Goal: Task Accomplishment & Management: Manage account settings

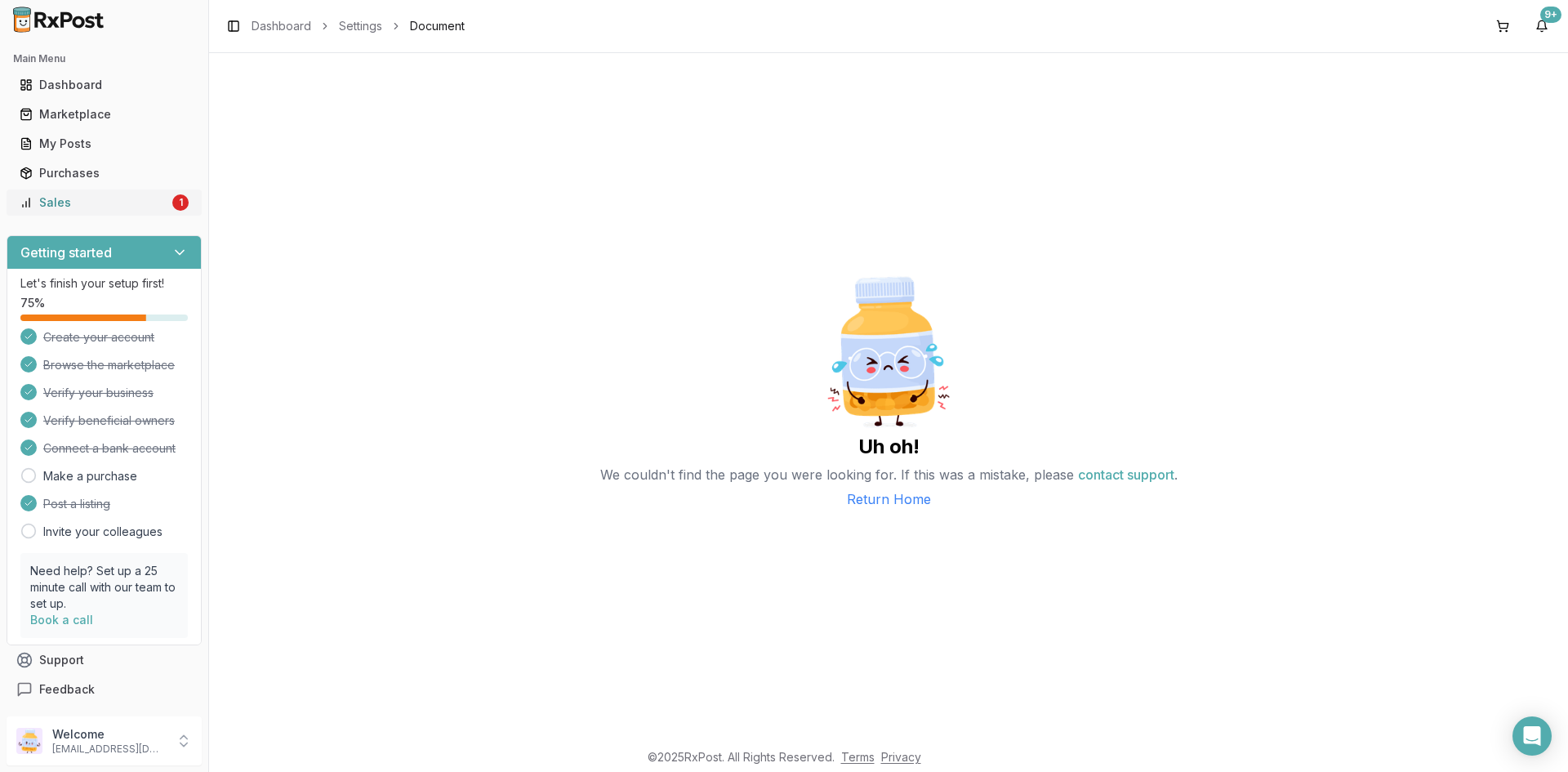
click at [143, 190] on link "Sales 1" at bounding box center [104, 203] width 182 height 30
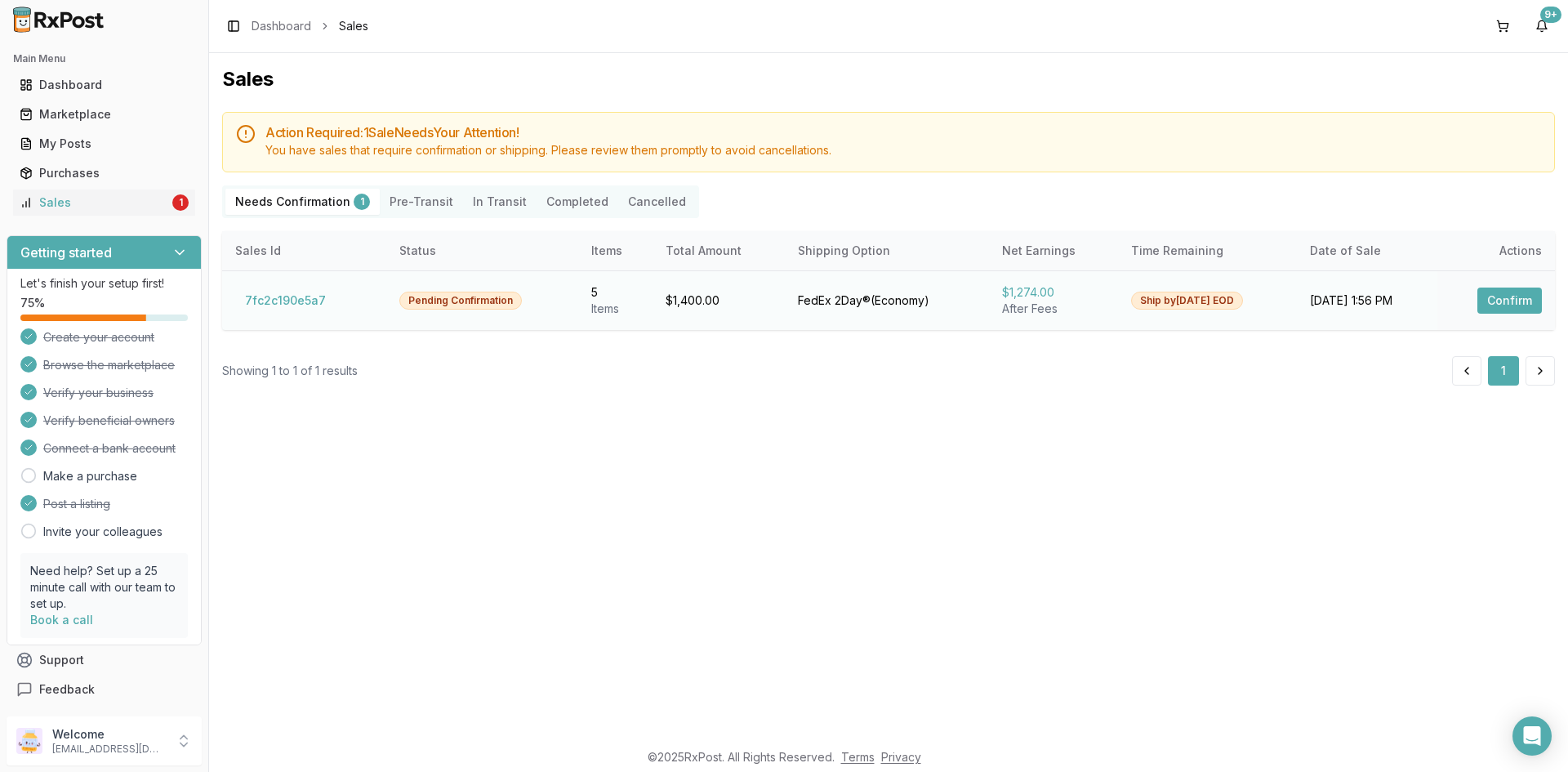
click at [1496, 300] on button "Confirm" at bounding box center [1510, 301] width 64 height 26
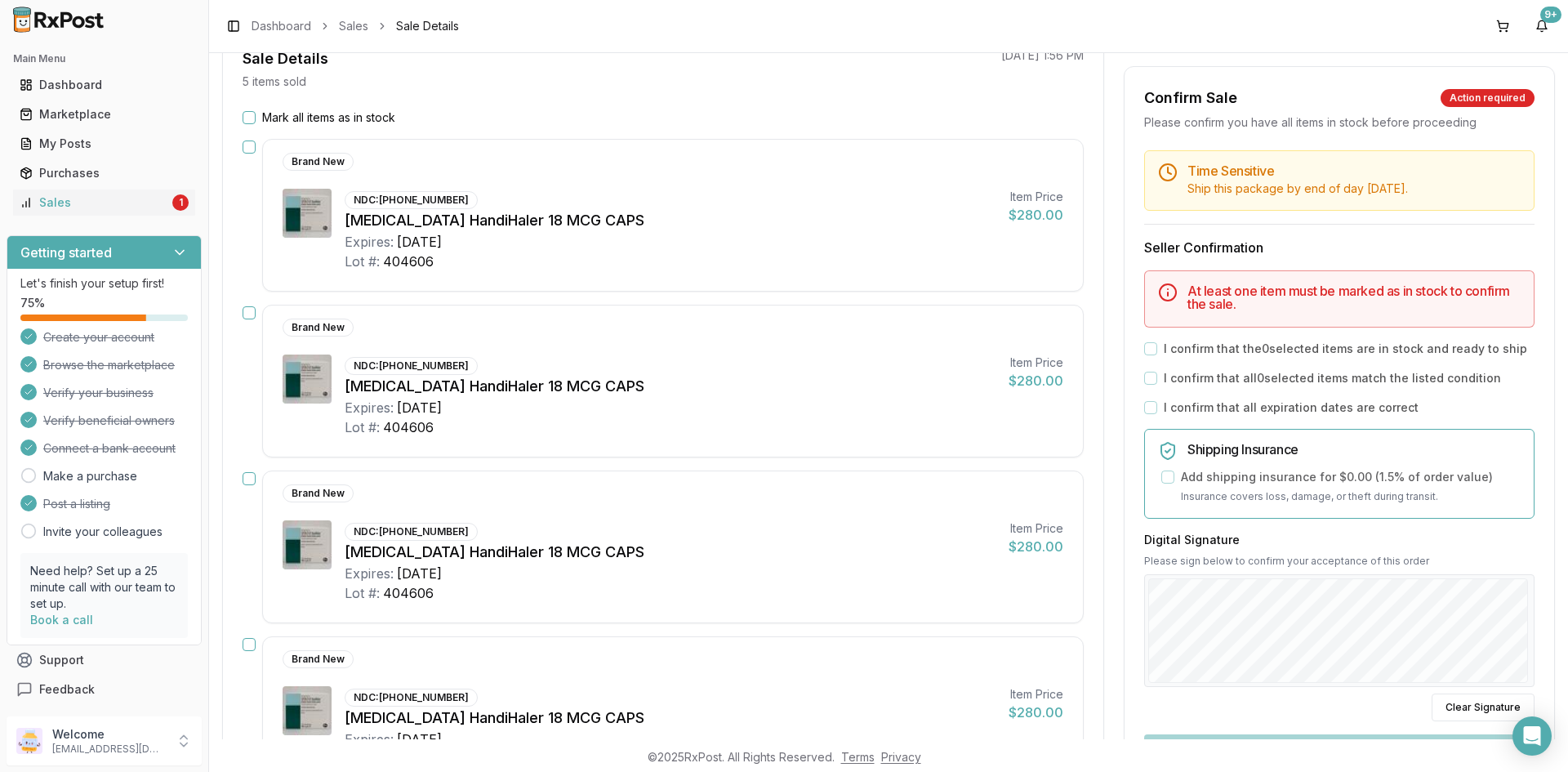
scroll to position [82, 0]
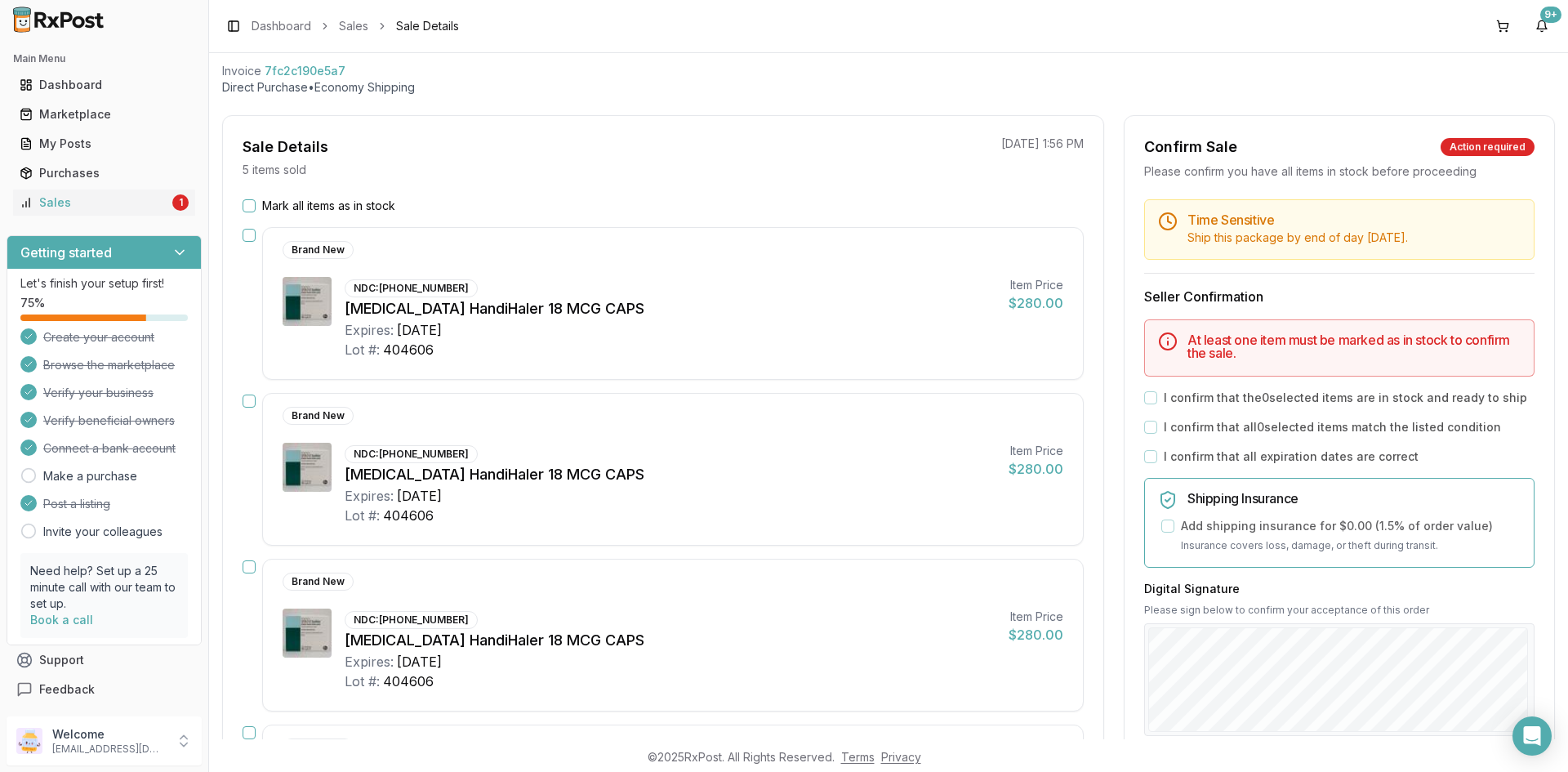
click at [245, 236] on button "button" at bounding box center [248, 235] width 13 height 13
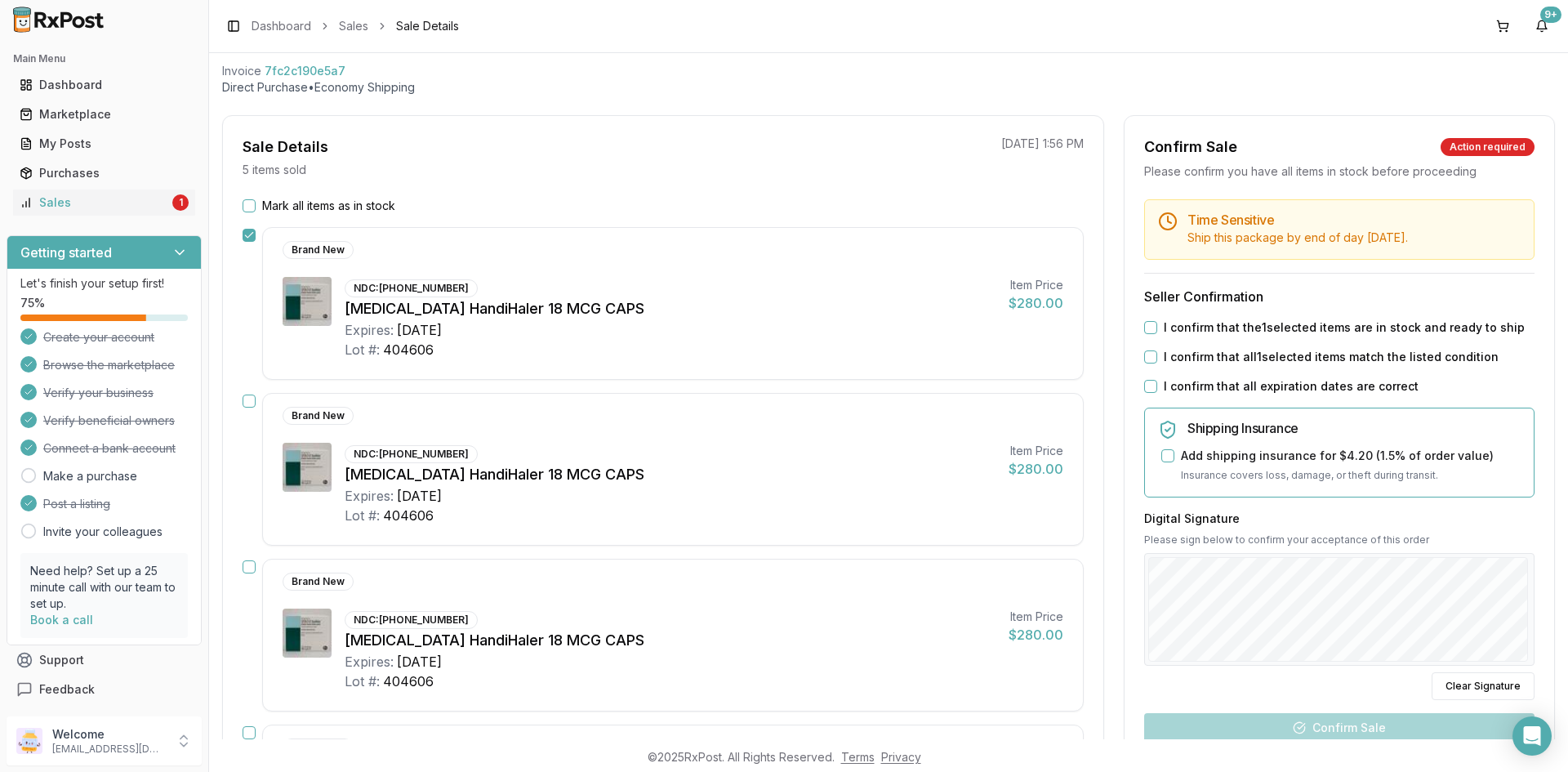
click at [244, 208] on button "Mark all items as in stock" at bounding box center [248, 206] width 13 height 13
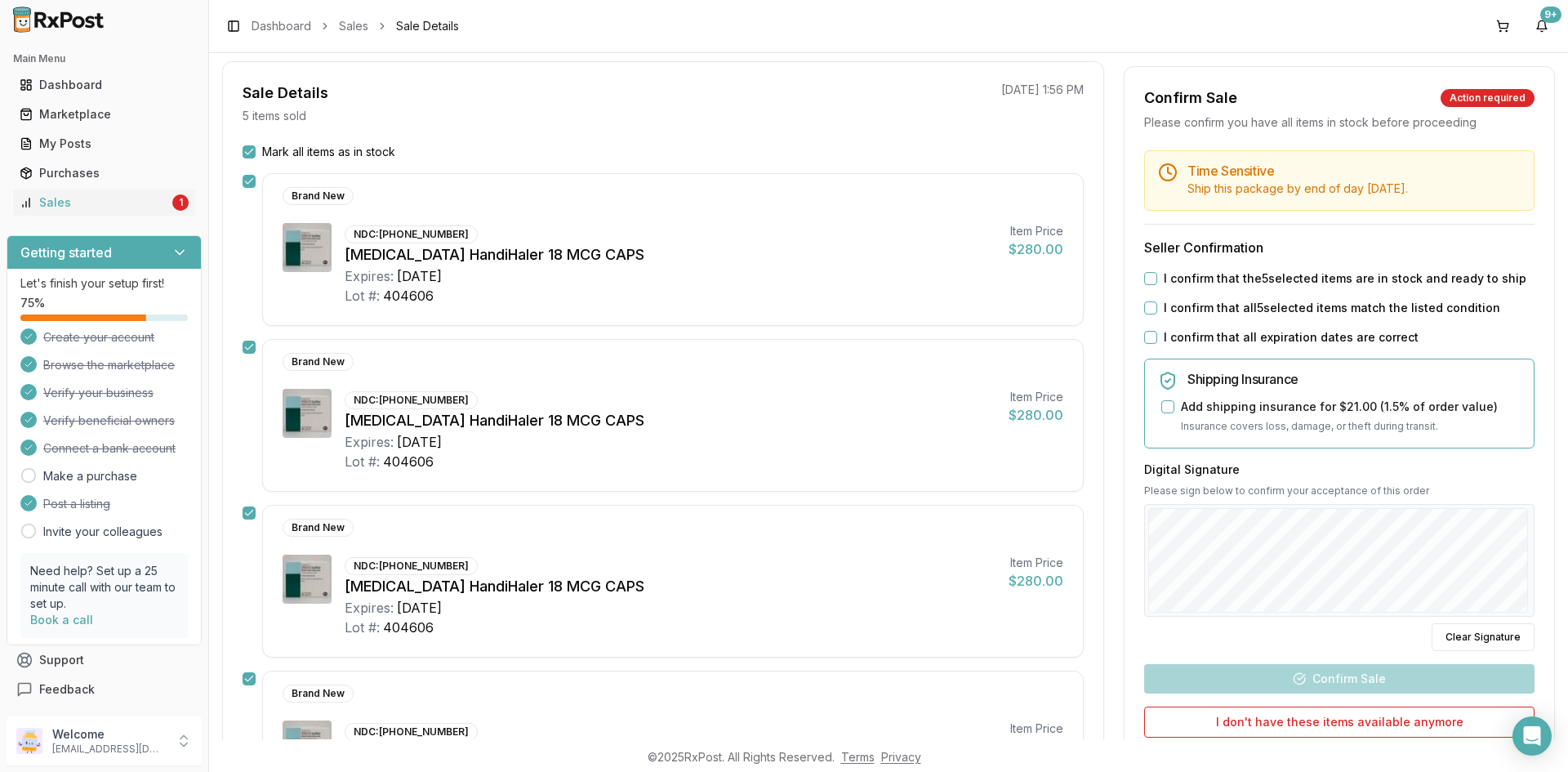
scroll to position [164, 0]
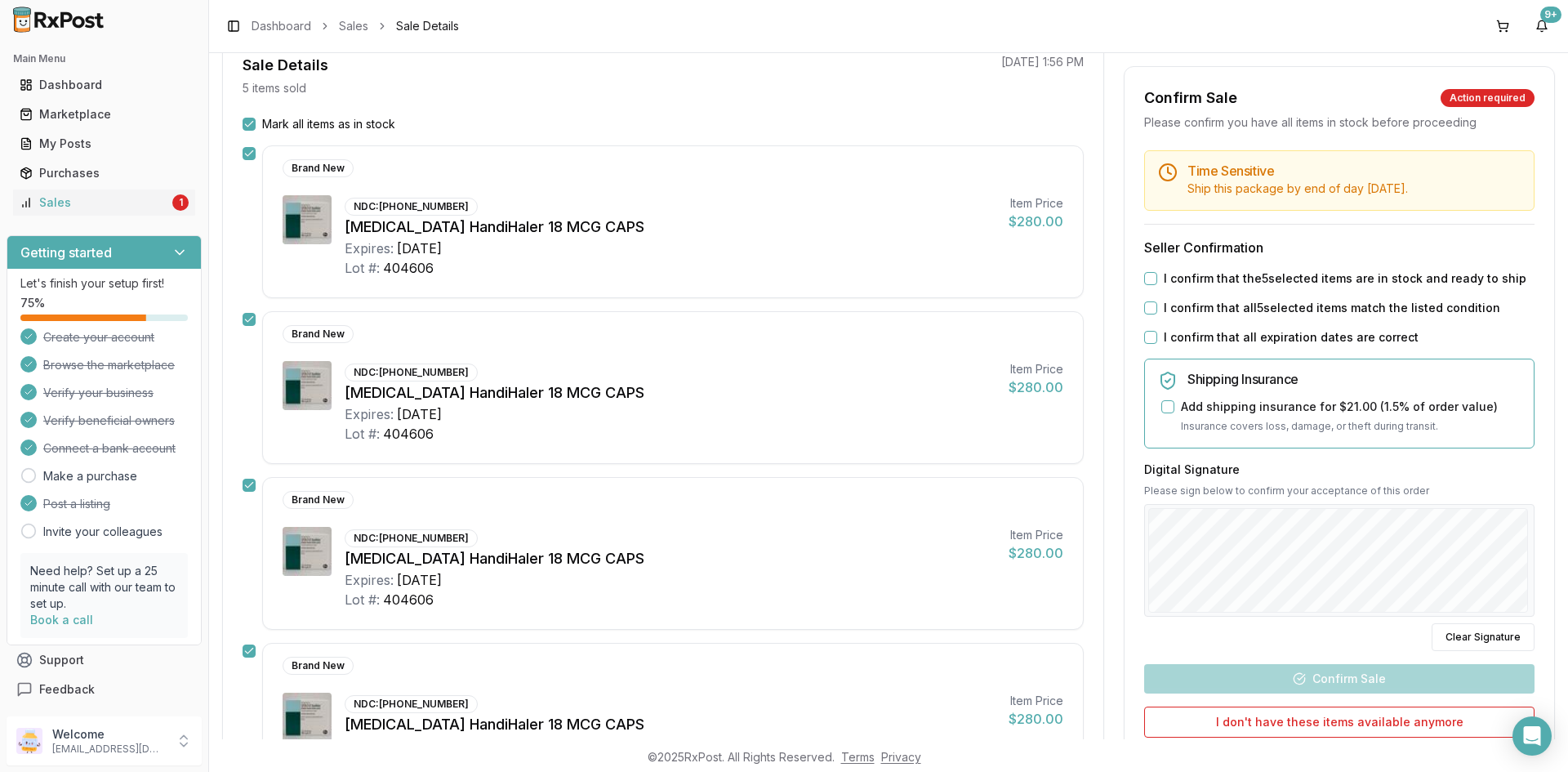
click at [1148, 281] on button "I confirm that the 5 selected items are in stock and ready to ship" at bounding box center [1151, 278] width 13 height 13
click at [1146, 302] on button "I confirm that all 5 selected items match the listed condition" at bounding box center [1151, 308] width 13 height 13
click at [1152, 327] on div "Time Sensitive Ship this package by end of day [DATE] . Seller Confirmation I c…" at bounding box center [1339, 496] width 429 height 690
click at [1152, 333] on div "I confirm that all expiration dates are correct" at bounding box center [1340, 337] width 390 height 17
click at [1152, 340] on button "I confirm that all expiration dates are correct" at bounding box center [1151, 337] width 13 height 13
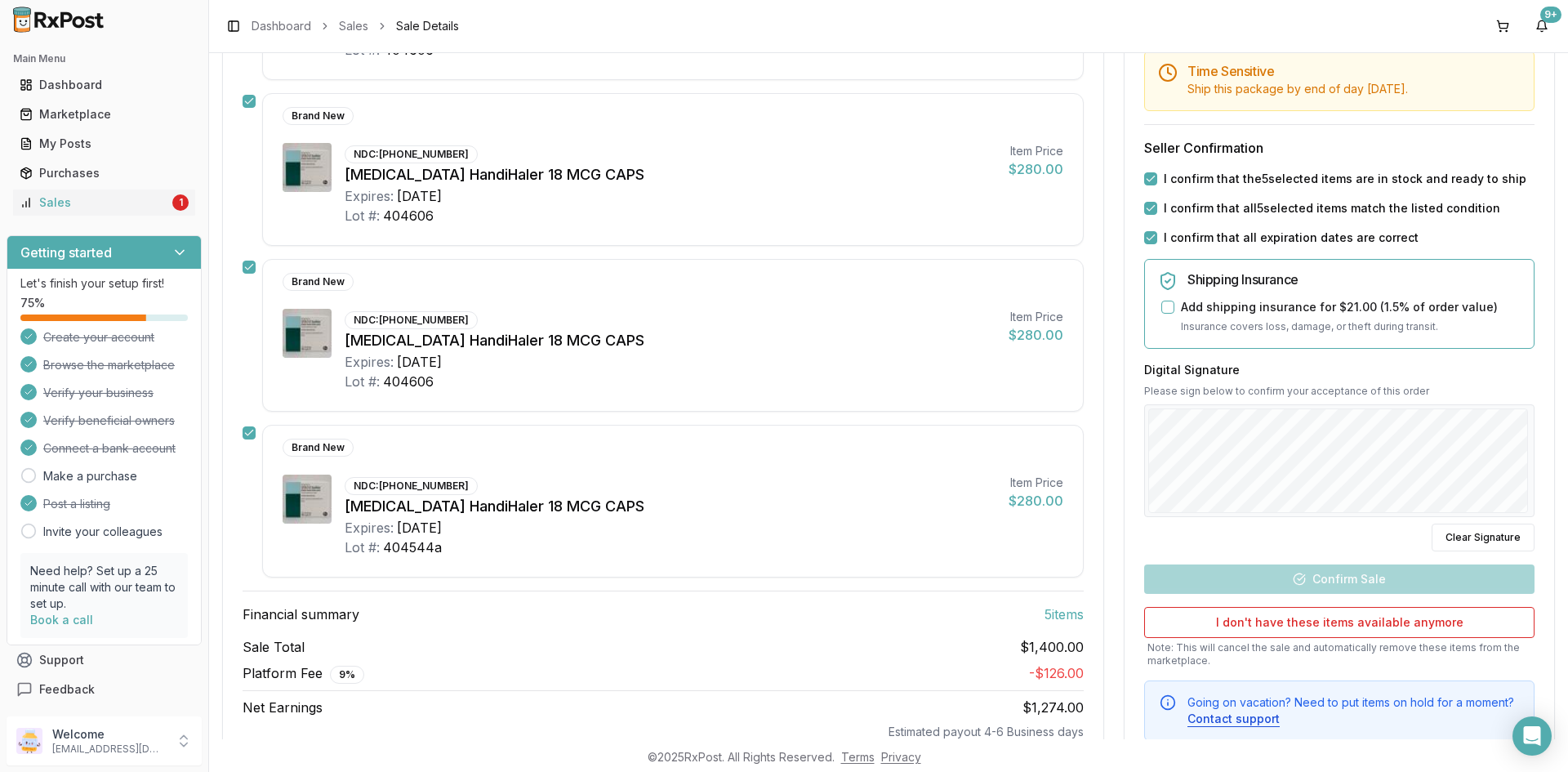
scroll to position [572, 0]
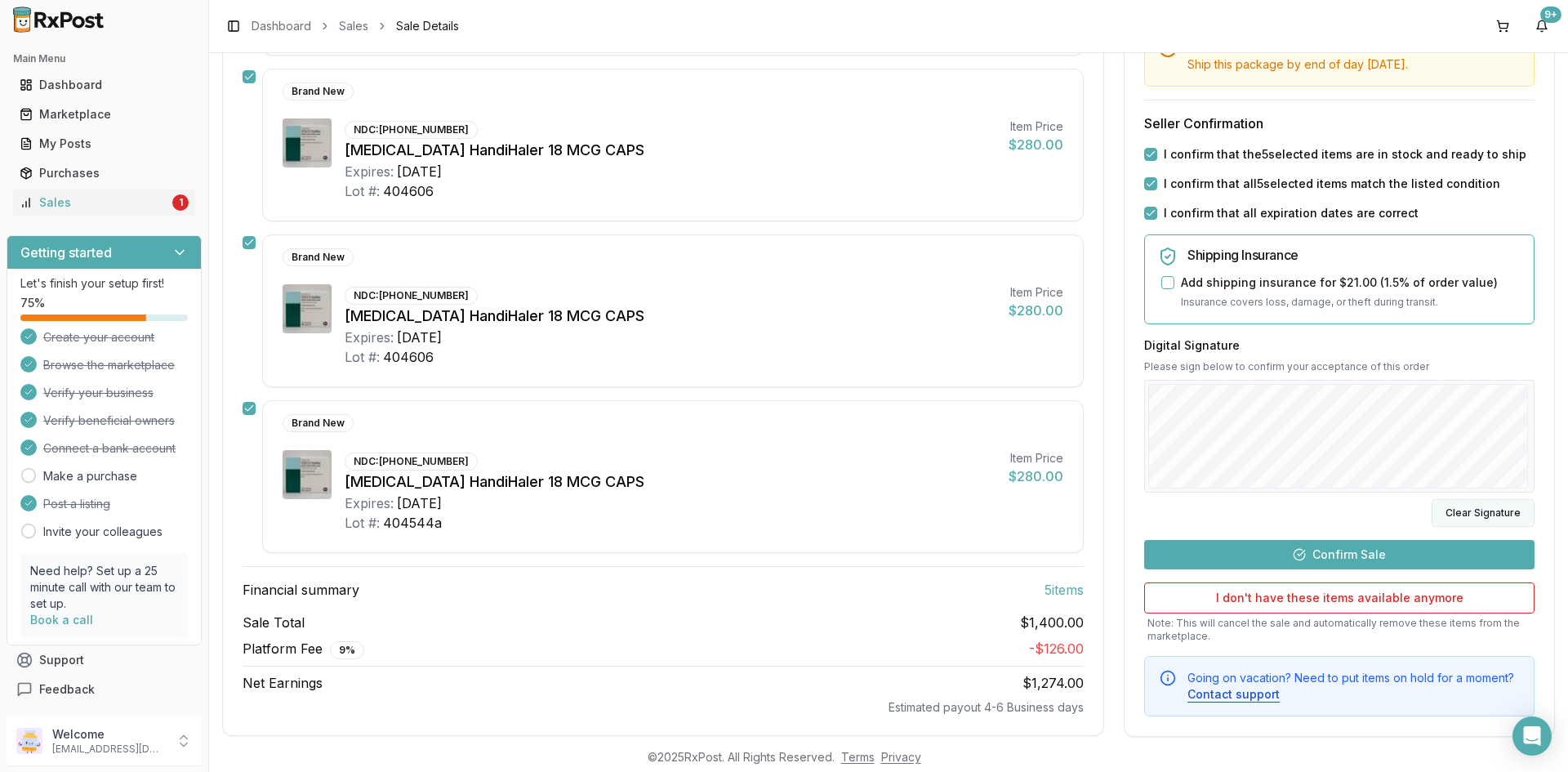
click at [1456, 510] on button "Clear Signature" at bounding box center [1484, 512] width 103 height 28
drag, startPoint x: 1470, startPoint y: 500, endPoint x: 1436, endPoint y: 491, distance: 35.2
click at [1465, 499] on button "Clear Signature" at bounding box center [1484, 512] width 103 height 28
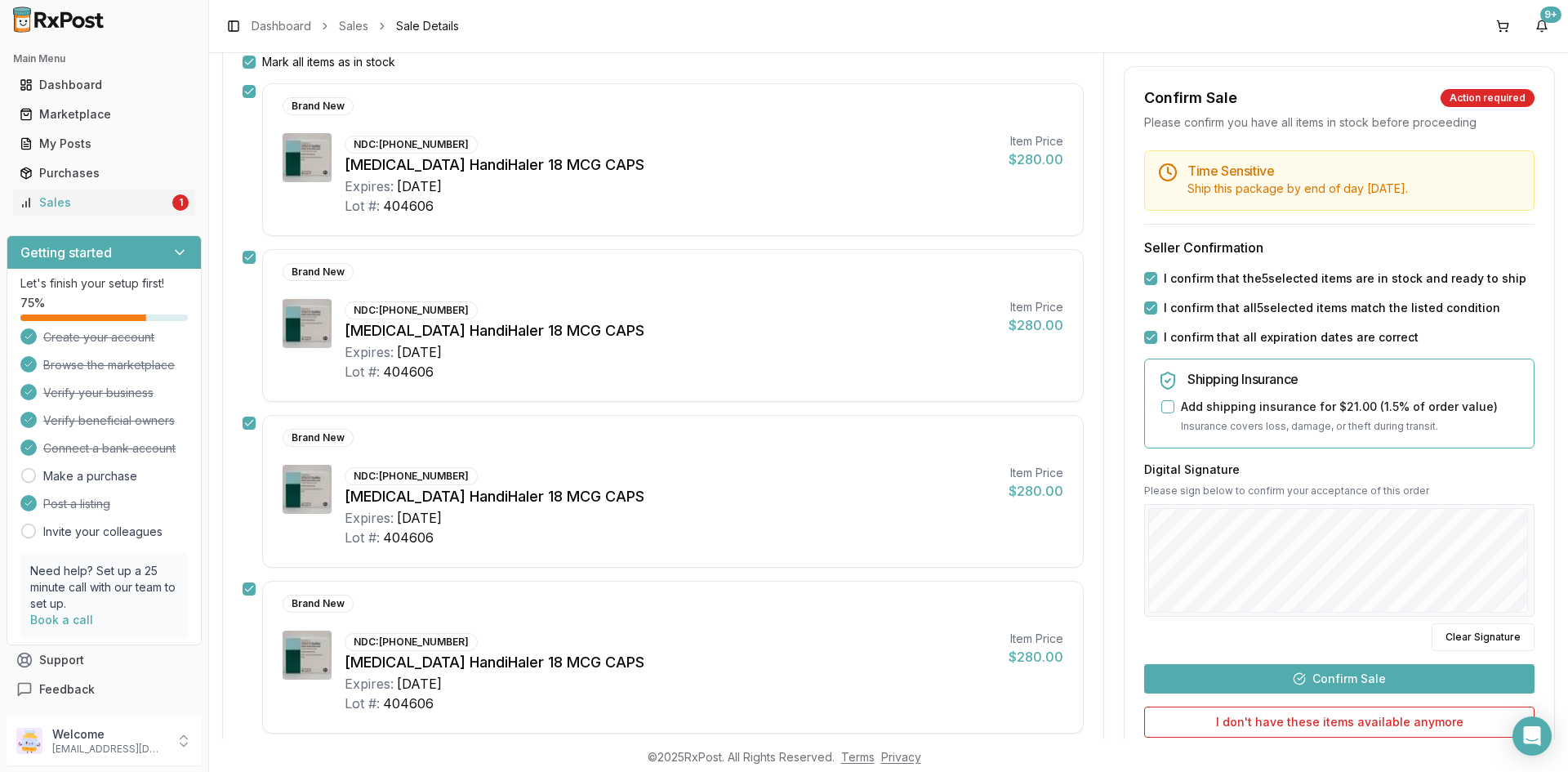
scroll to position [186, 0]
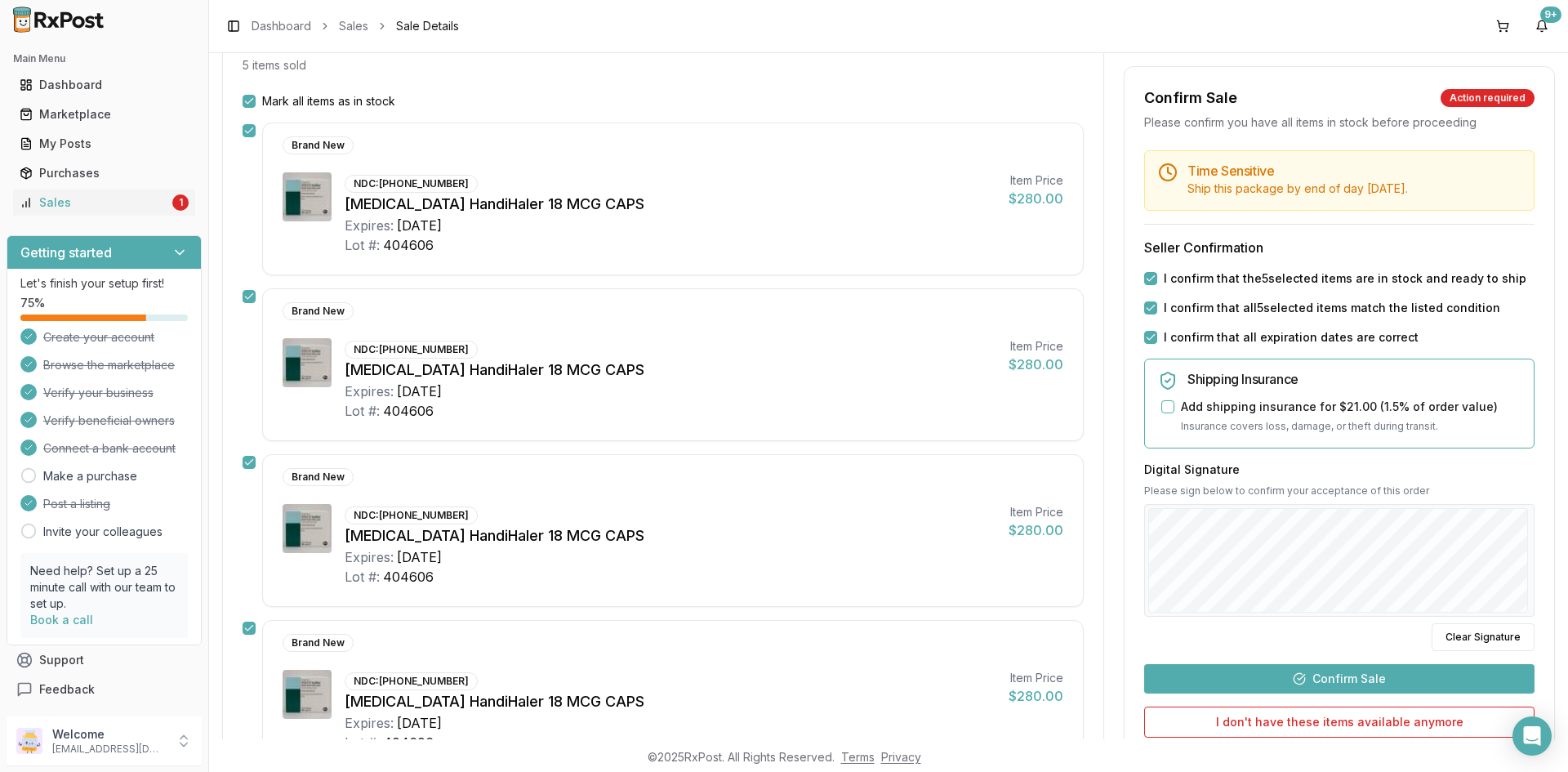
click at [1363, 680] on button "Confirm Sale" at bounding box center [1340, 679] width 390 height 30
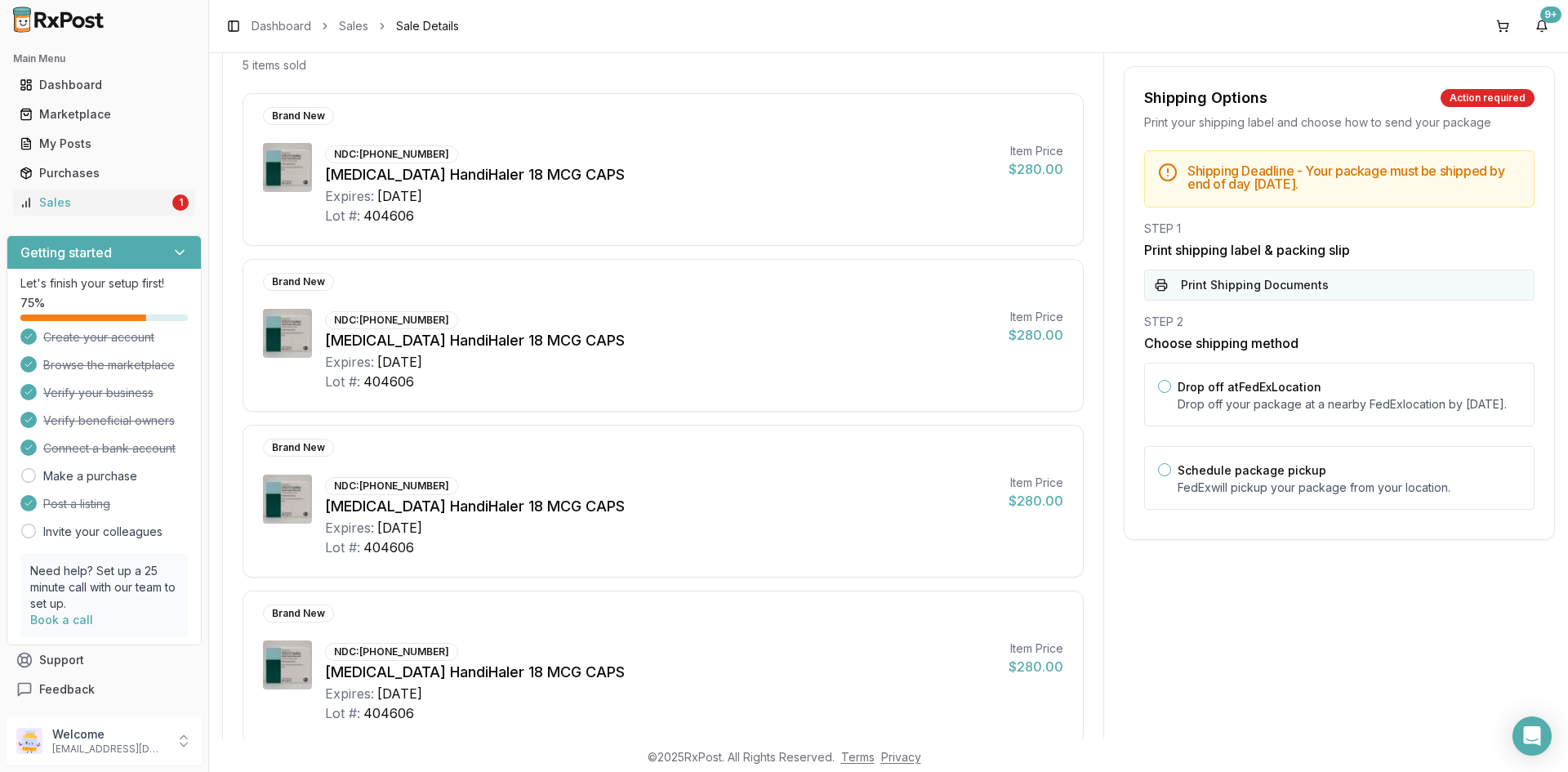
click at [1225, 285] on button "Print Shipping Documents" at bounding box center [1340, 285] width 390 height 31
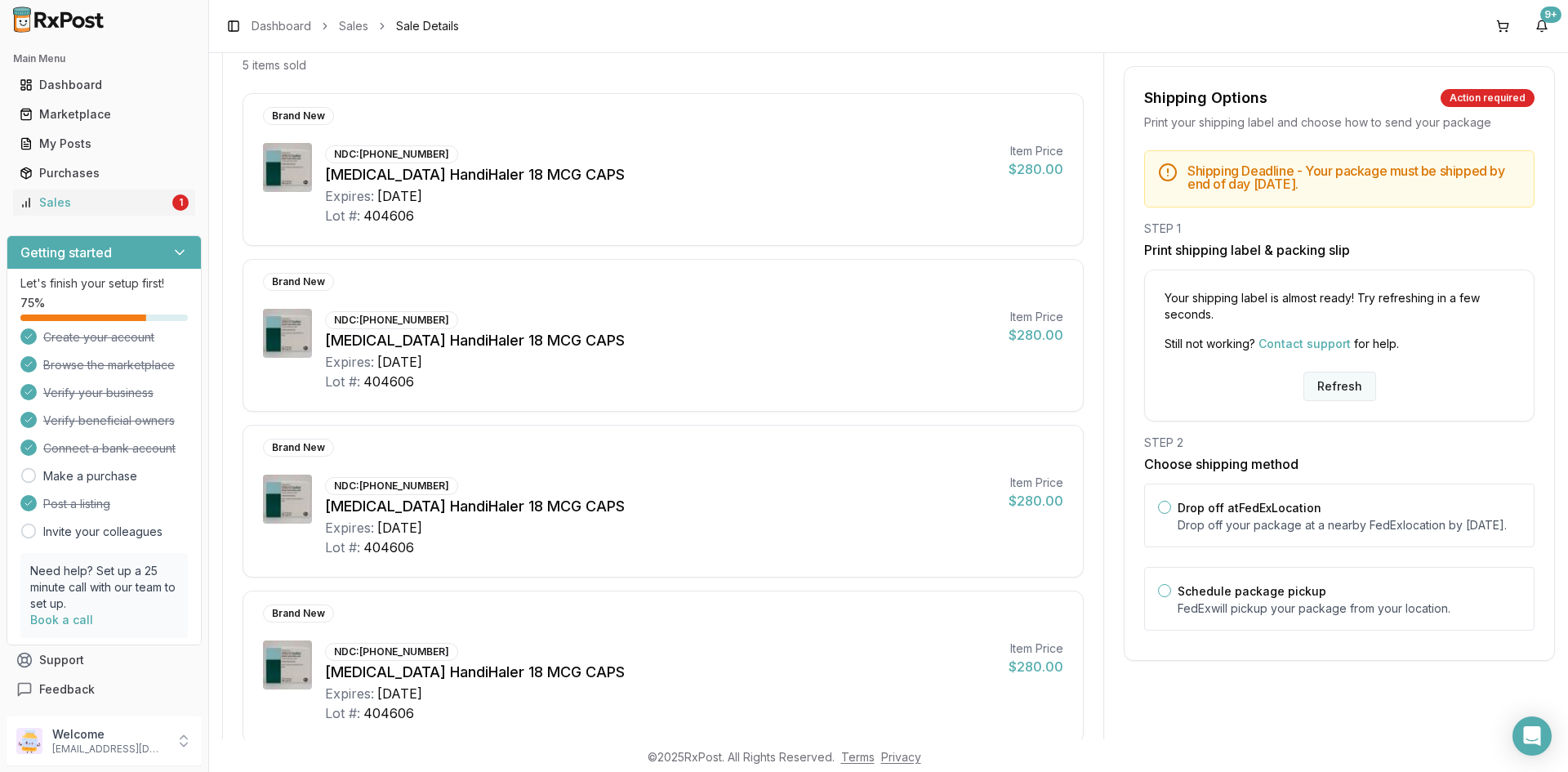
click at [1351, 388] on button "Refresh" at bounding box center [1339, 387] width 72 height 30
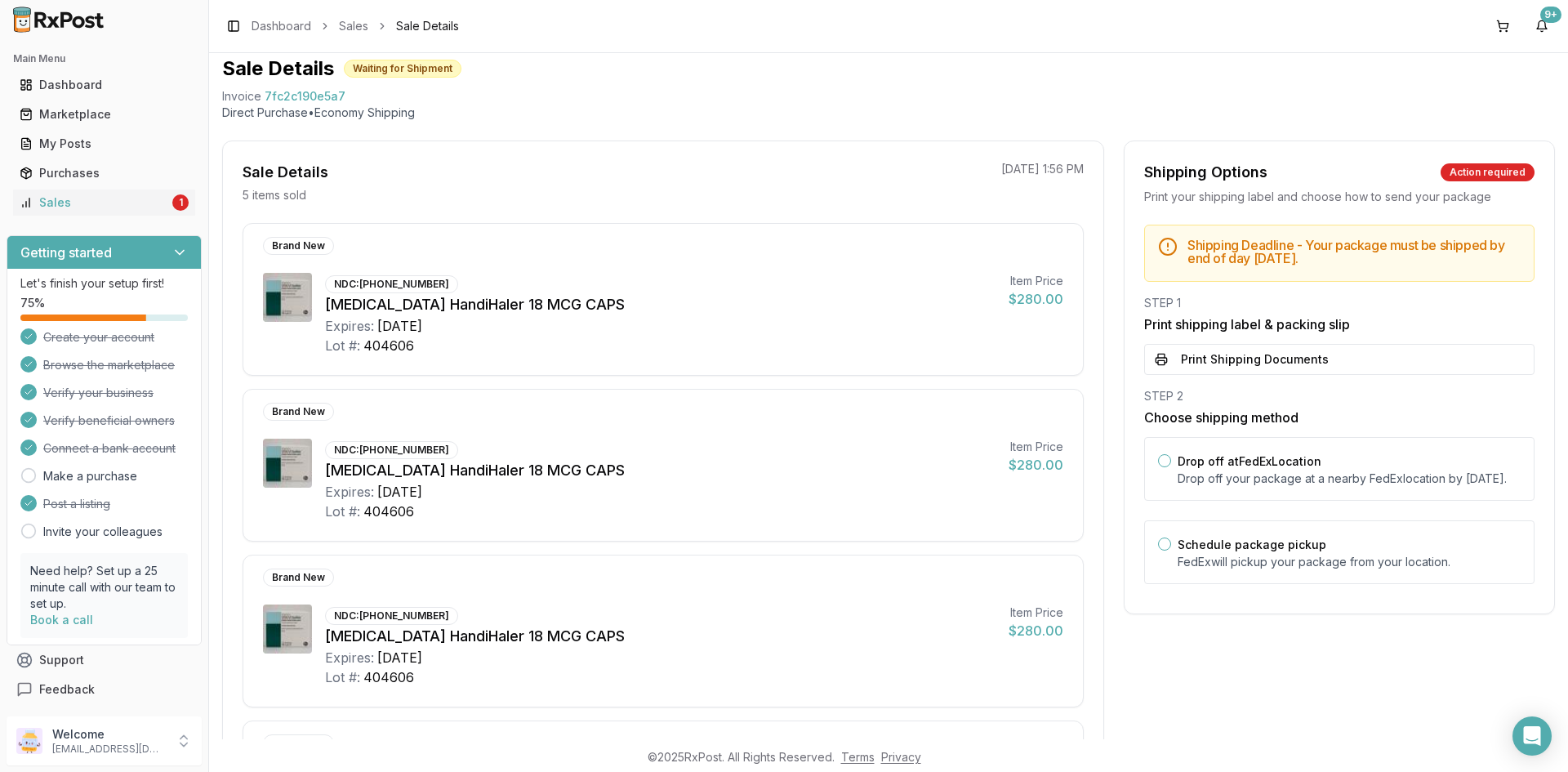
scroll to position [82, 0]
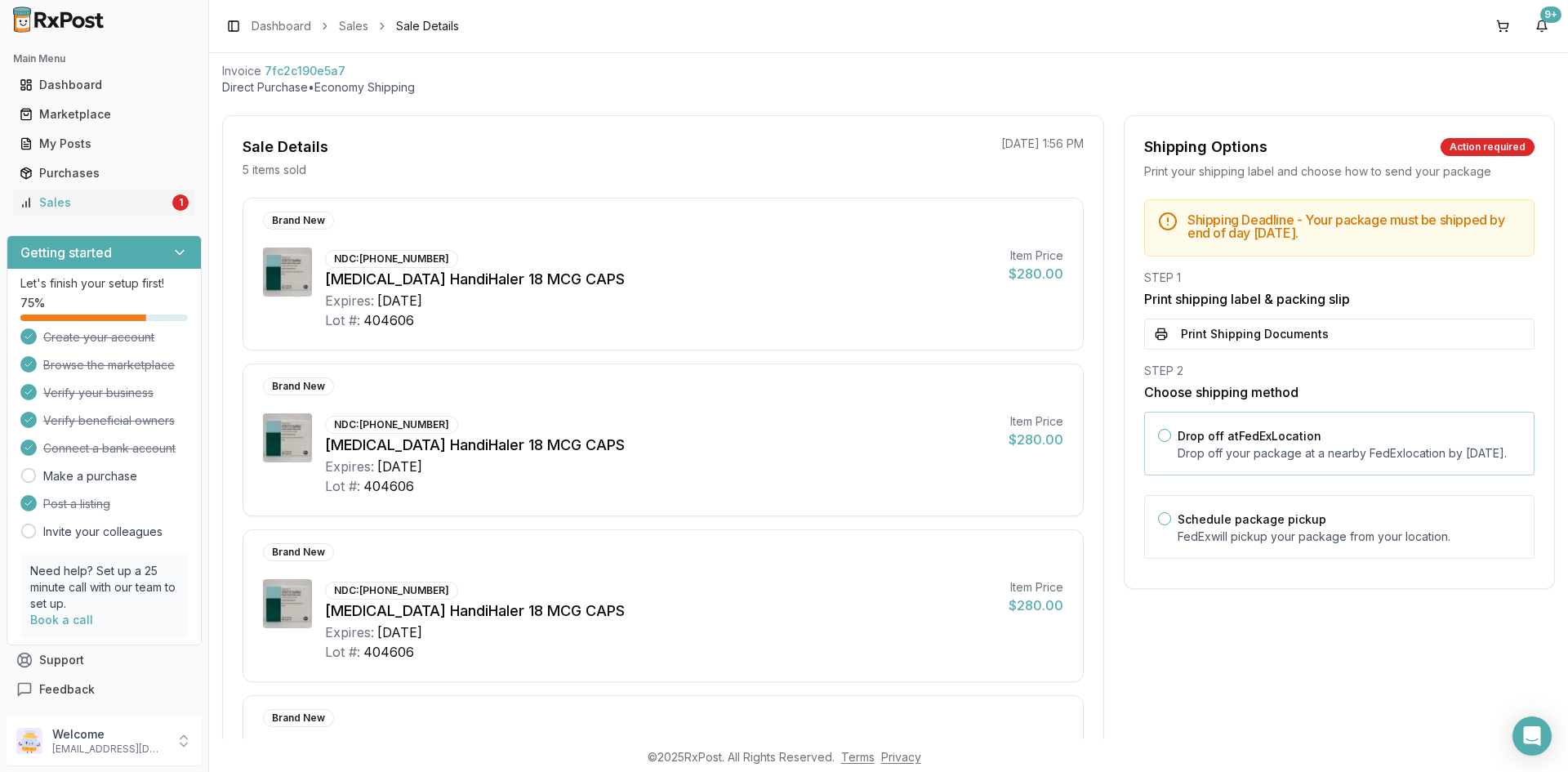
click at [1253, 452] on p "Drop off your package at a nearby FedEx location by October 13, 2025 ." at bounding box center [1349, 453] width 343 height 17
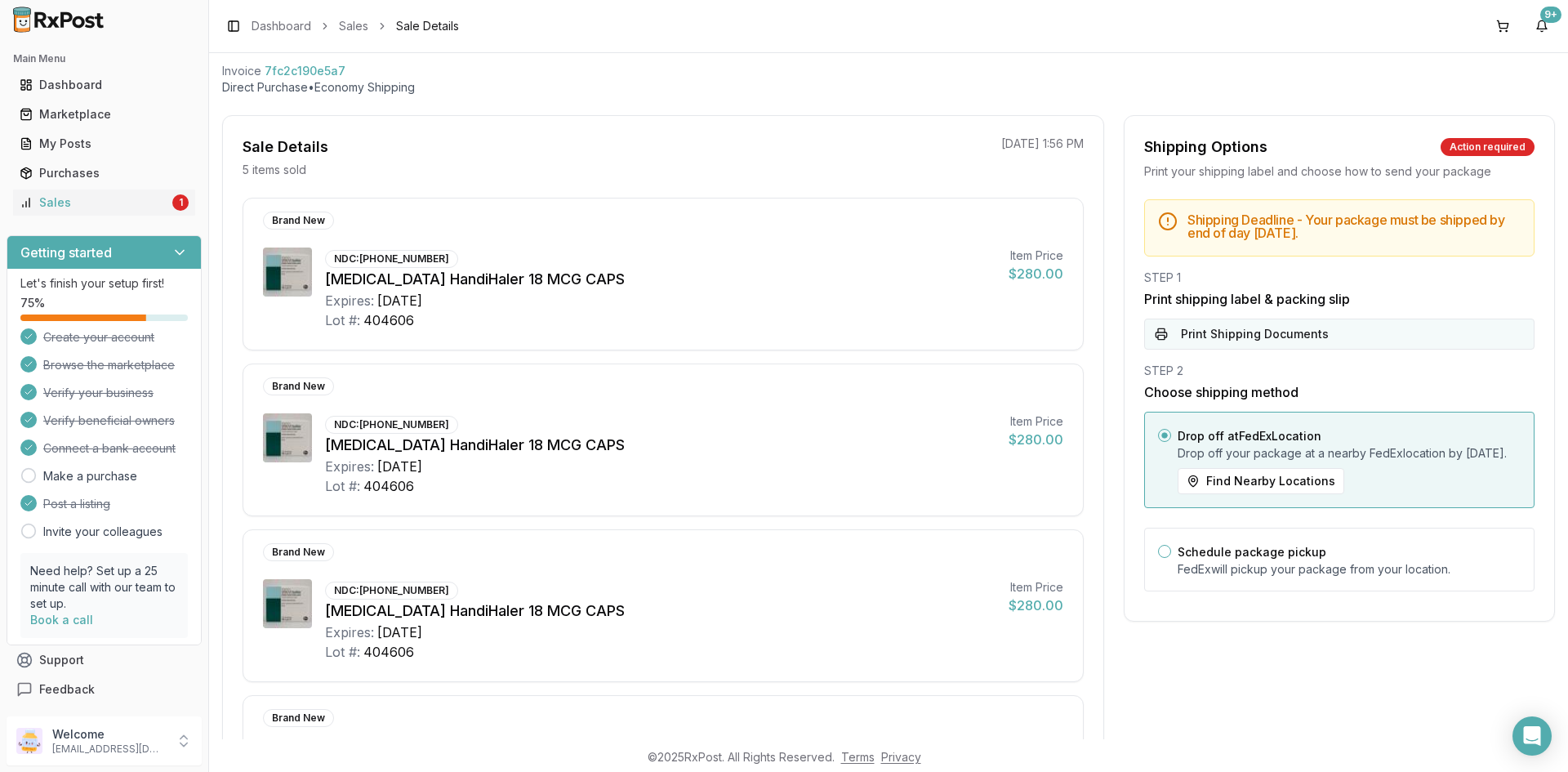
click at [1306, 331] on button "Print Shipping Documents" at bounding box center [1340, 335] width 390 height 31
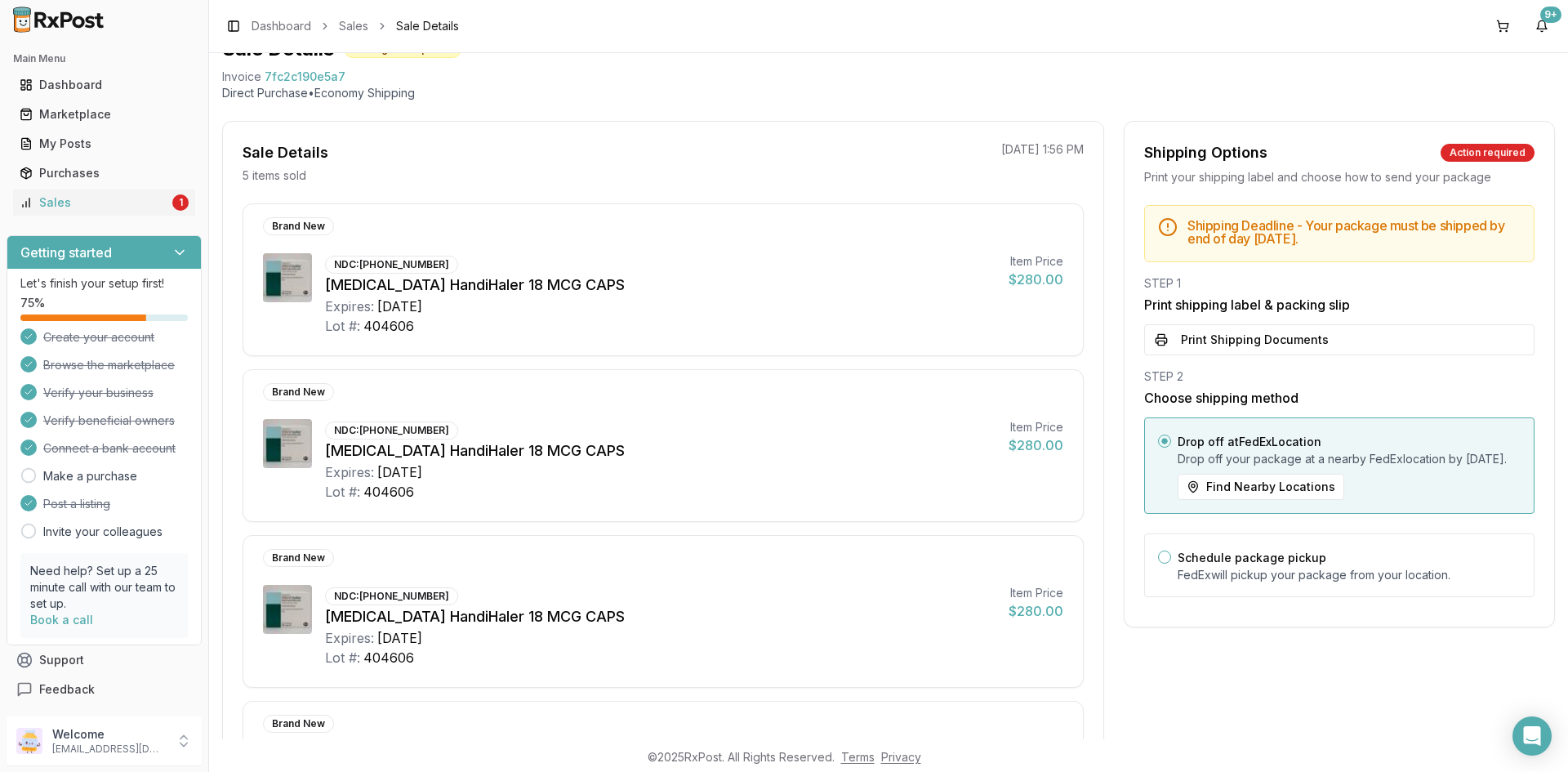
scroll to position [0, 0]
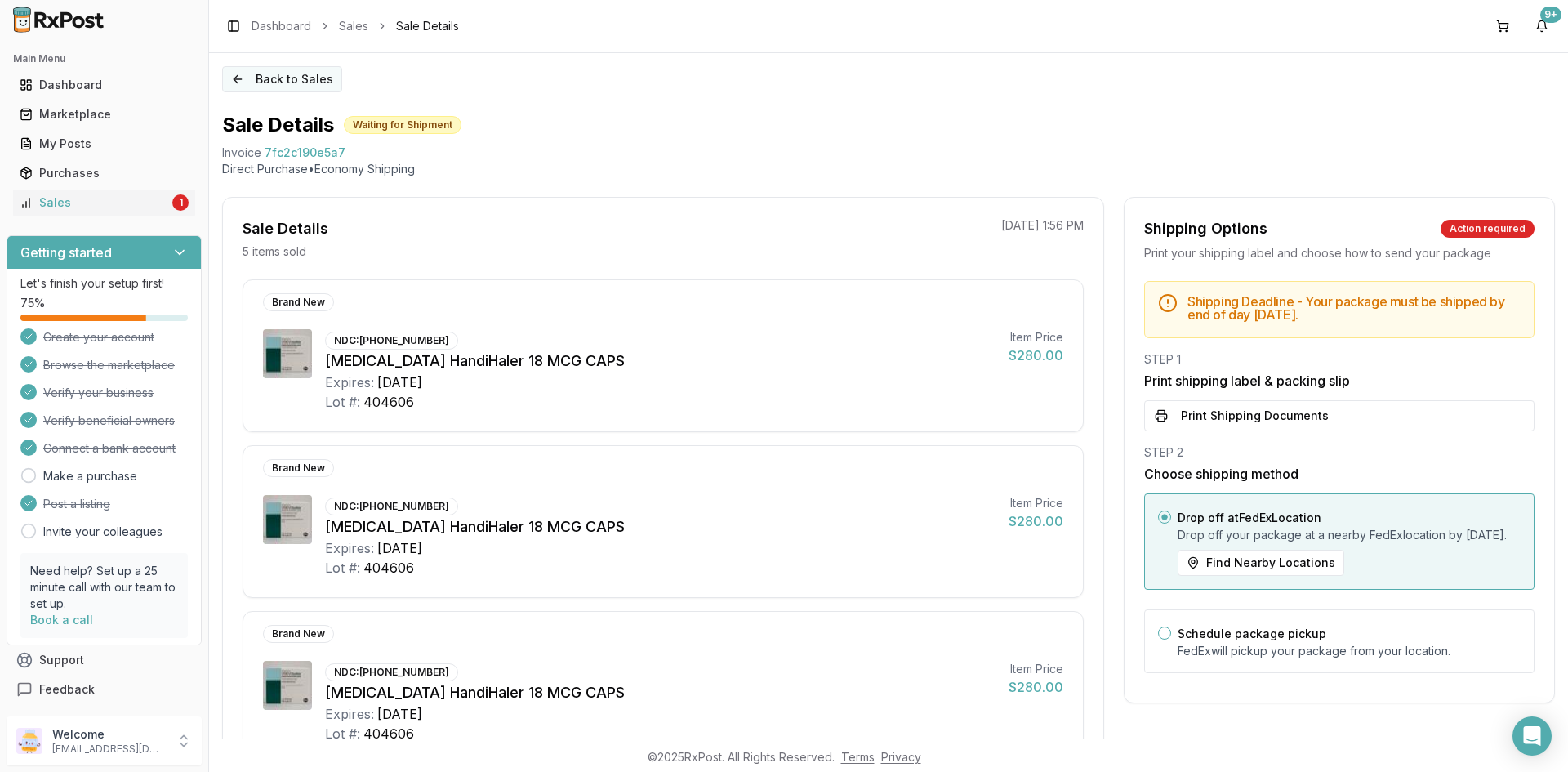
click at [309, 81] on button "Back to Sales" at bounding box center [282, 79] width 120 height 26
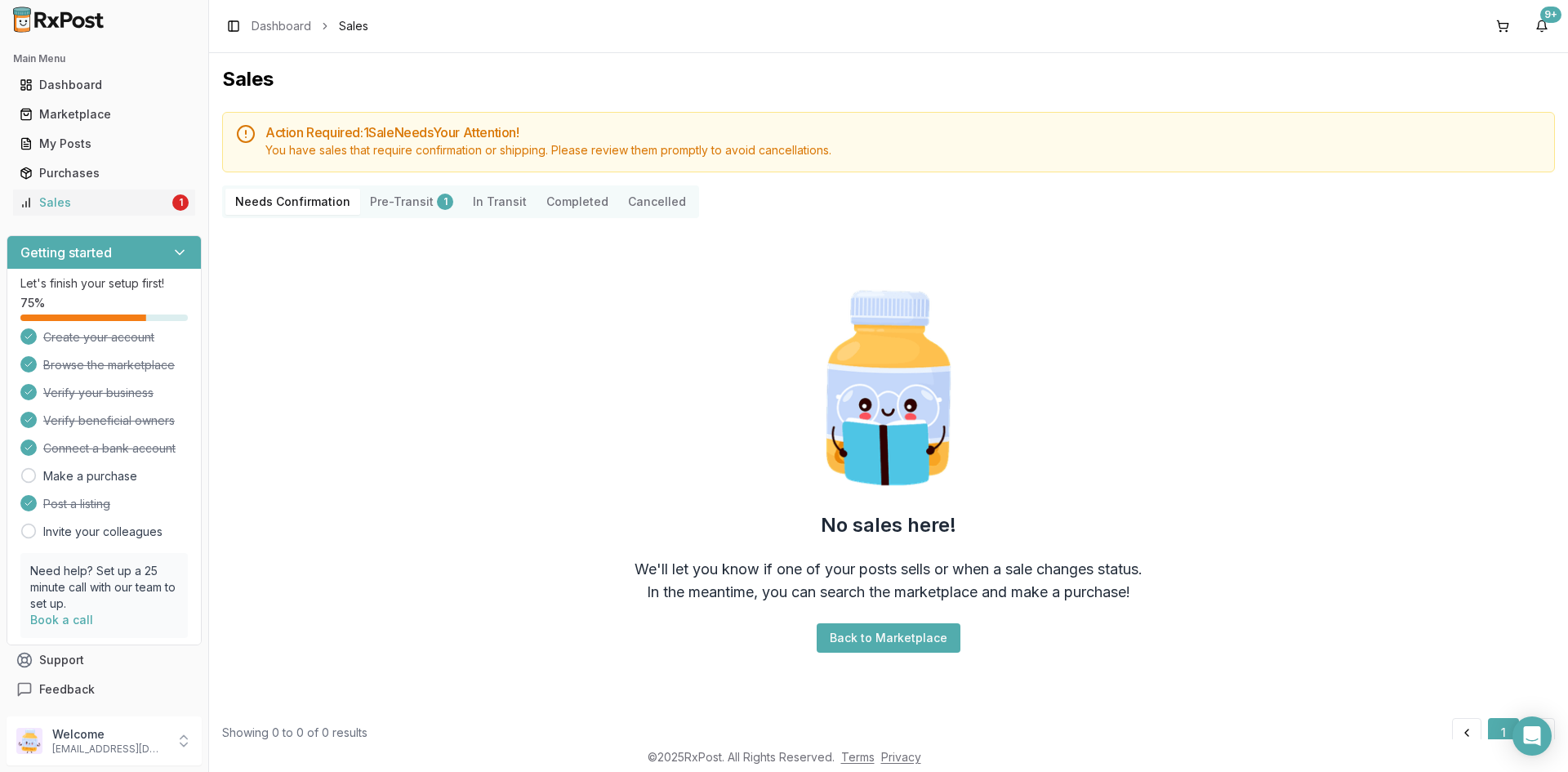
click at [437, 195] on div "1" at bounding box center [445, 201] width 17 height 17
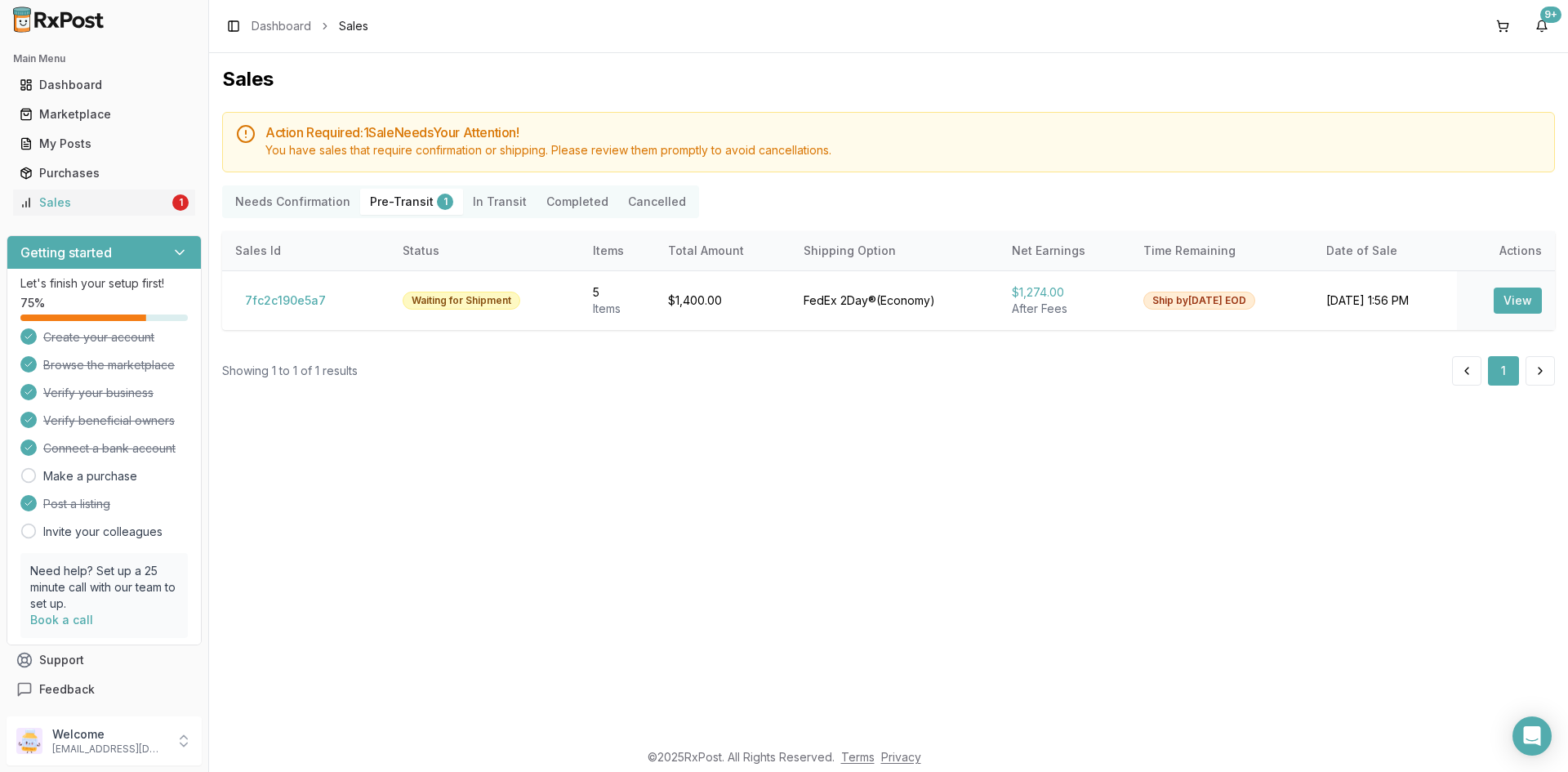
click at [301, 185] on div "Action Required: 1 Sale Need s Your Attention! You have sales that require conf…" at bounding box center [889, 248] width 1333 height 274
